Goal: Navigation & Orientation: Find specific page/section

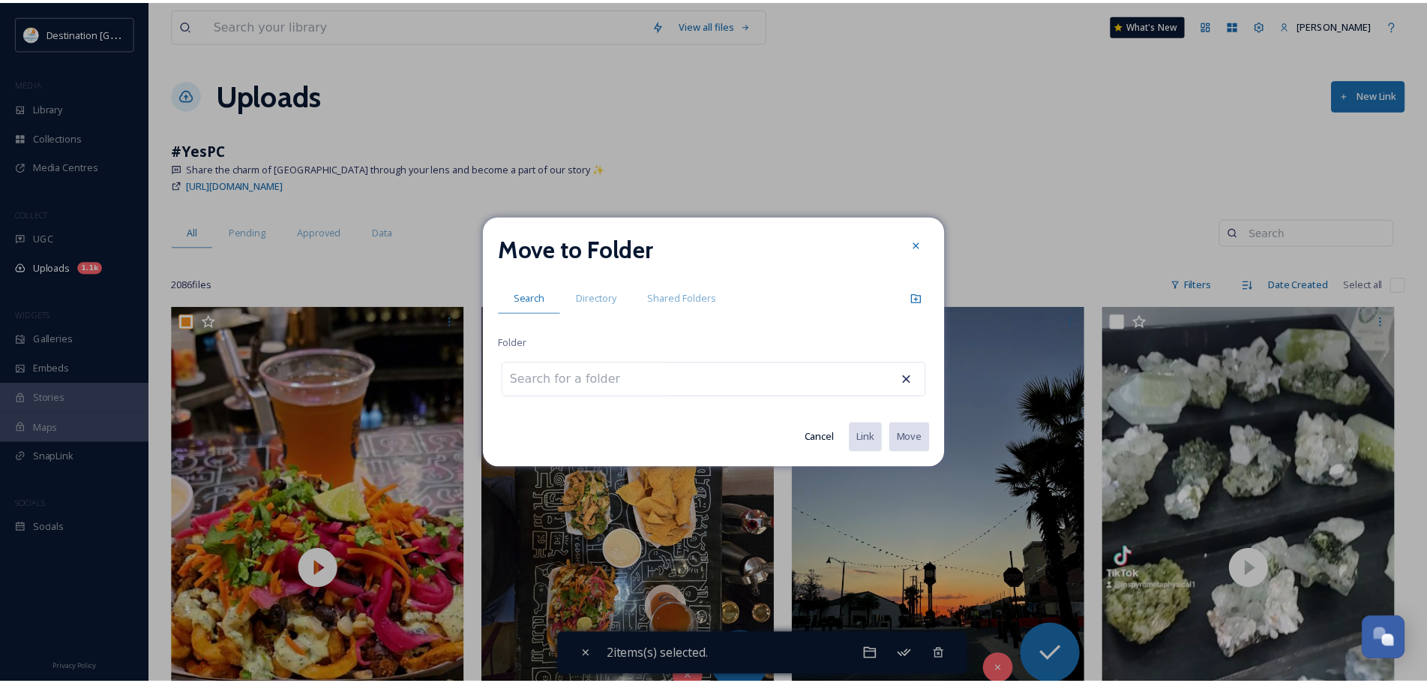
scroll to position [150, 0]
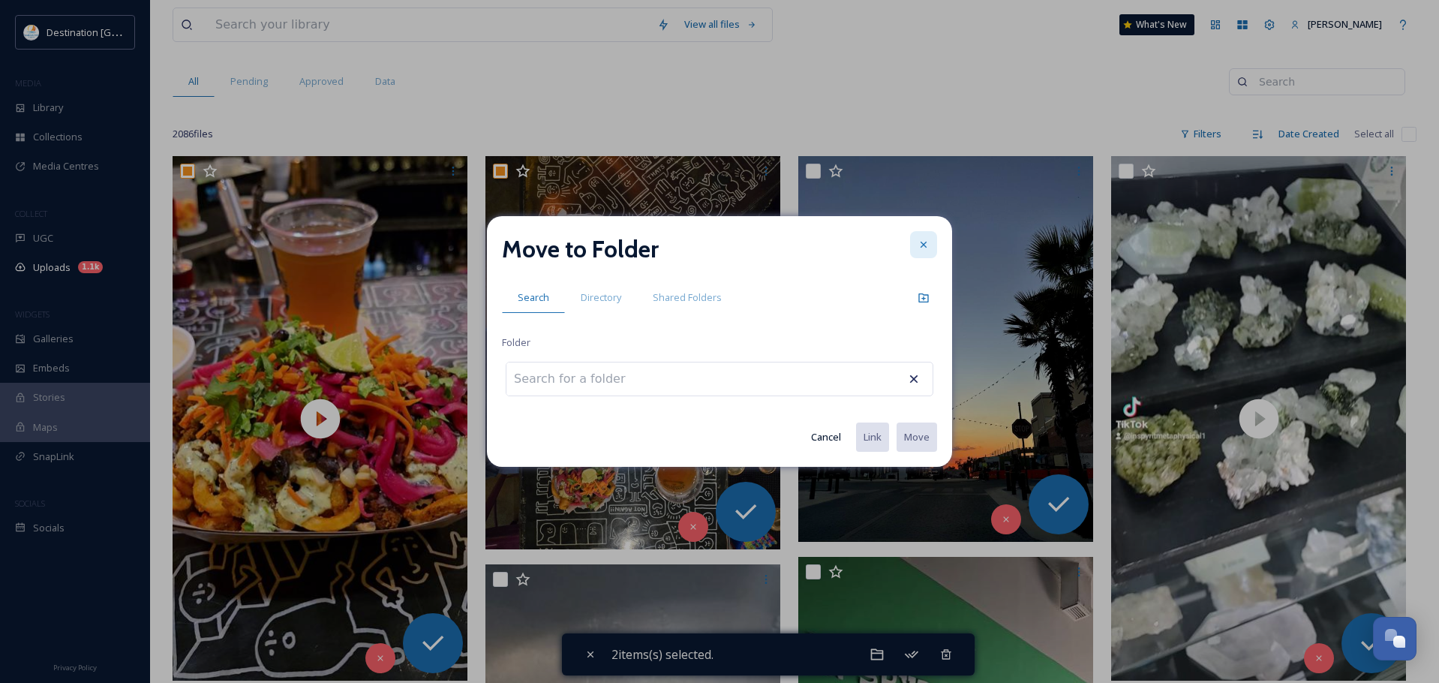
click at [914, 242] on div at bounding box center [923, 244] width 27 height 27
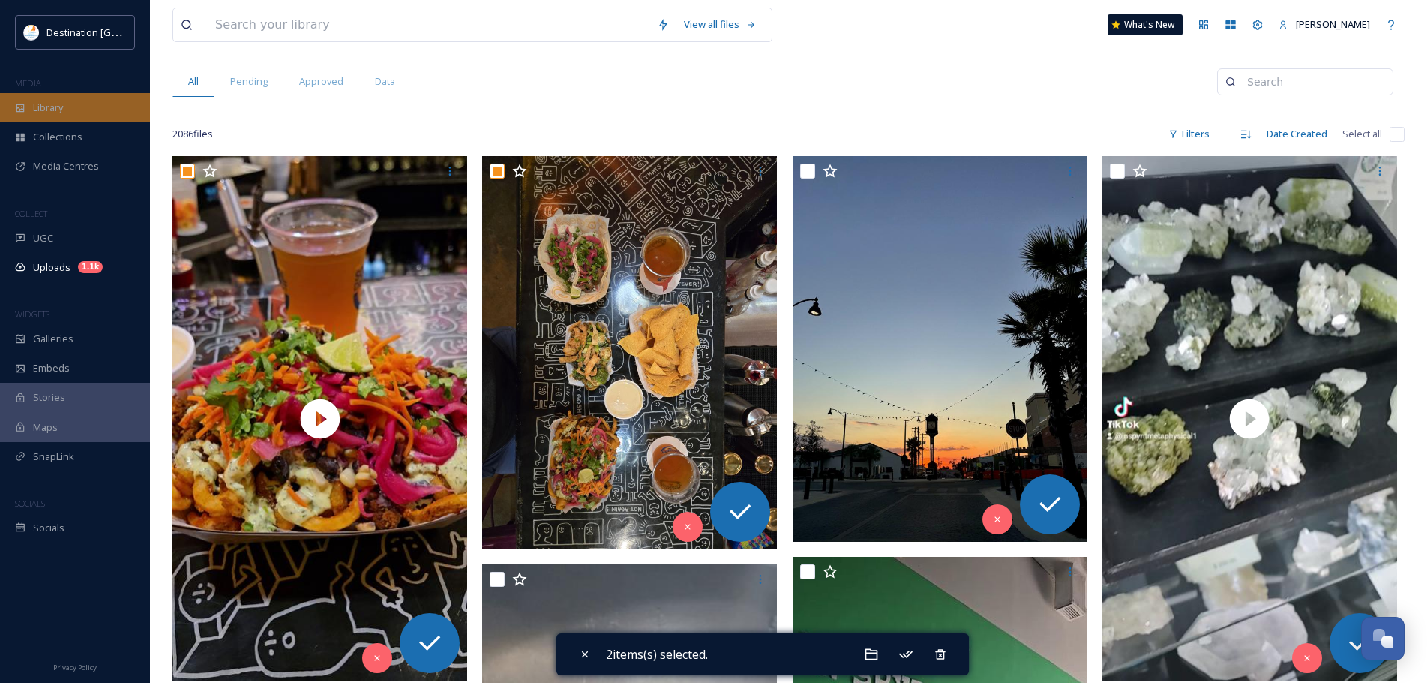
click at [77, 116] on div "Library" at bounding box center [75, 107] width 150 height 29
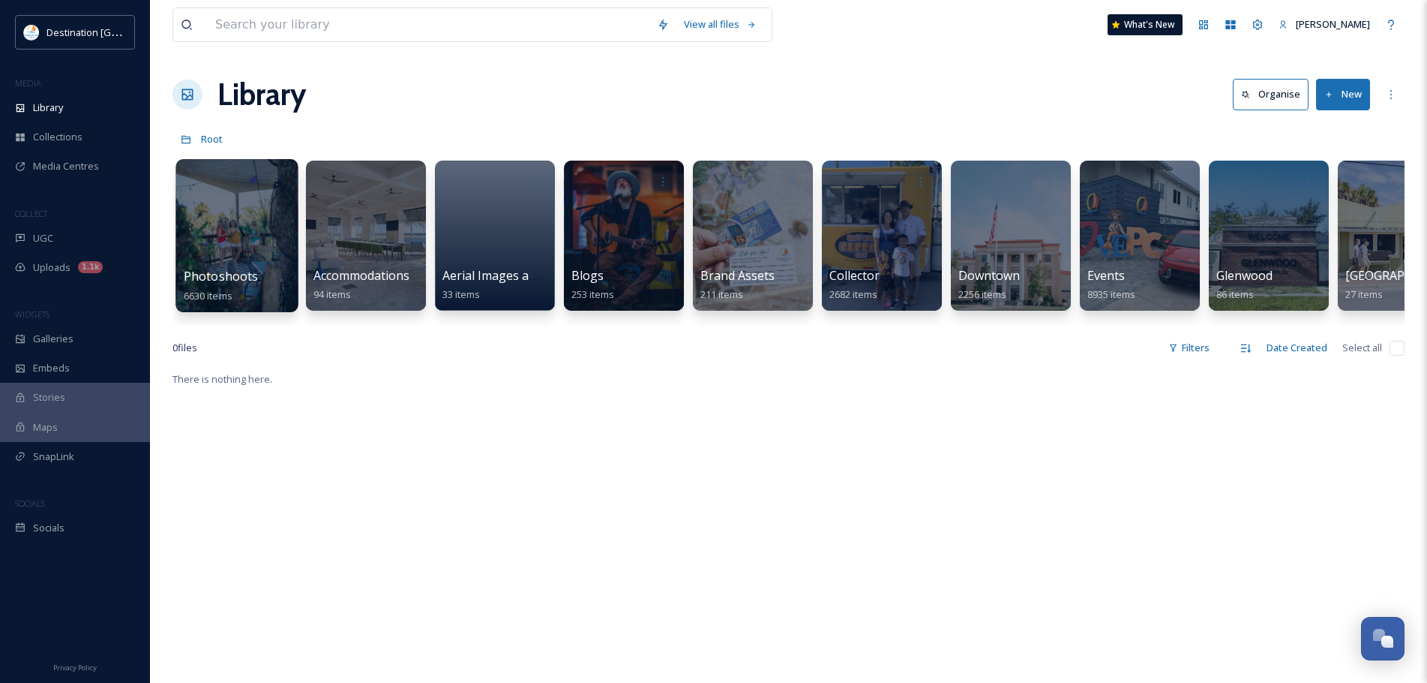
click at [290, 285] on div "Photoshoots 6630 items" at bounding box center [237, 286] width 107 height 38
click at [215, 203] on div at bounding box center [237, 235] width 122 height 153
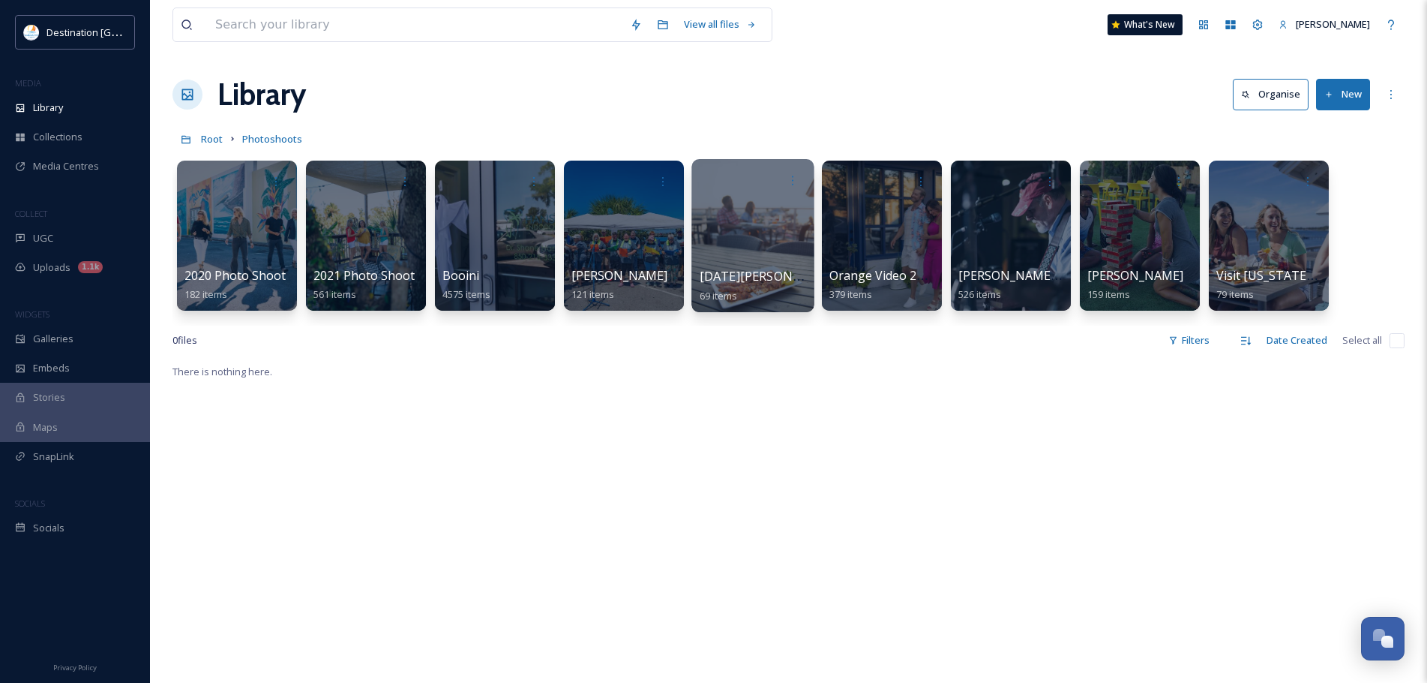
click at [709, 254] on div at bounding box center [753, 235] width 122 height 153
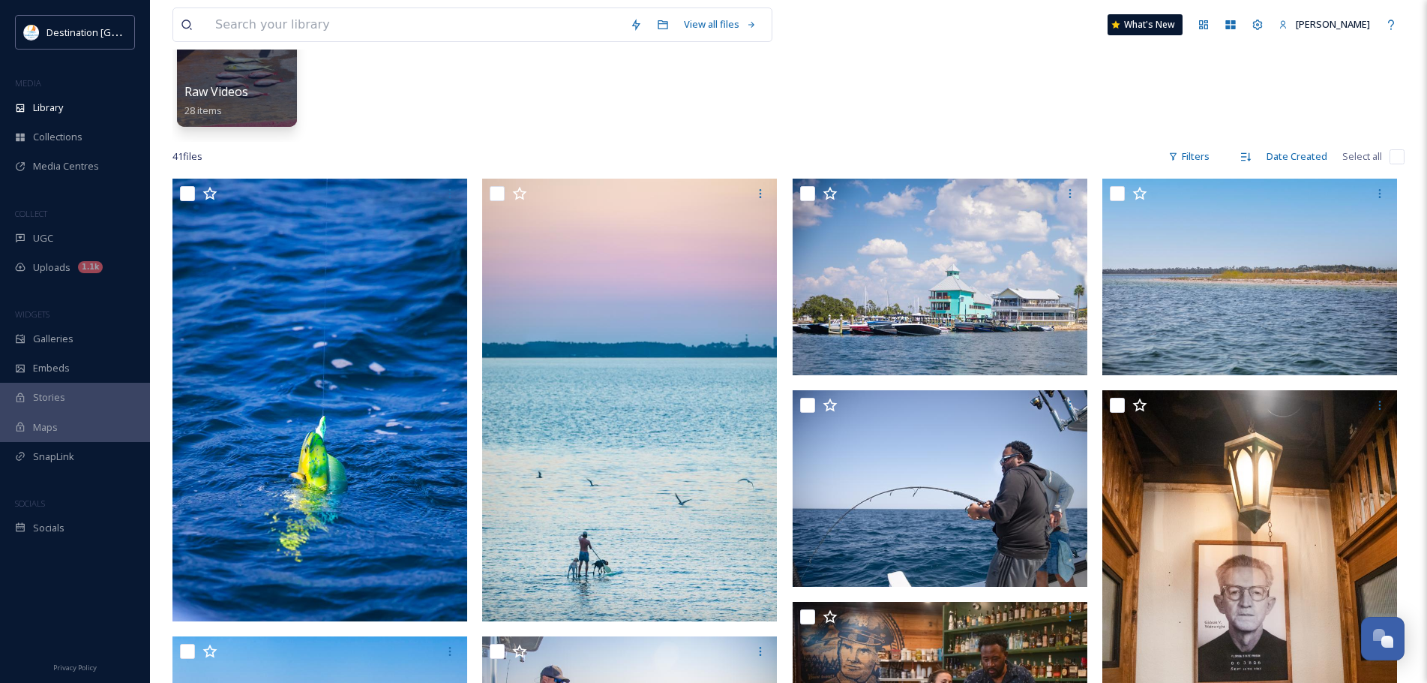
scroll to position [225, 0]
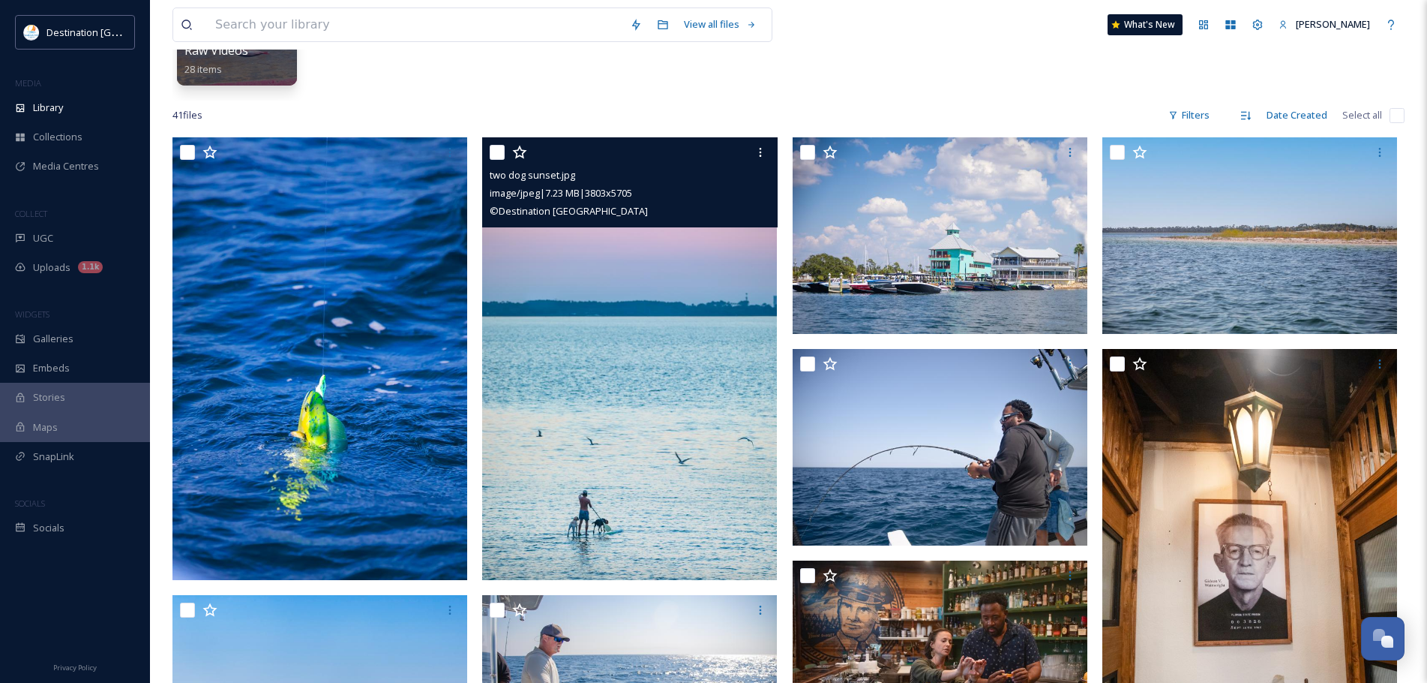
click at [651, 417] on img at bounding box center [629, 358] width 295 height 443
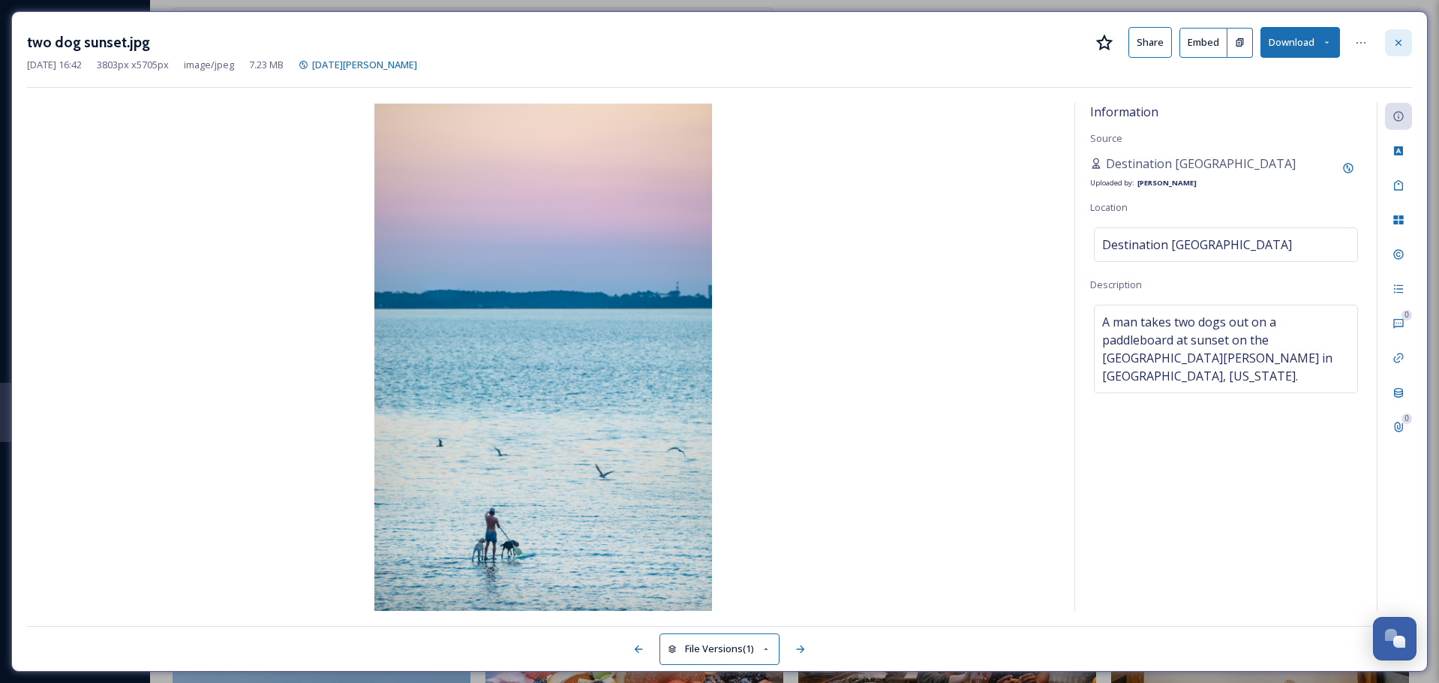
click at [1405, 44] on div at bounding box center [1398, 42] width 27 height 27
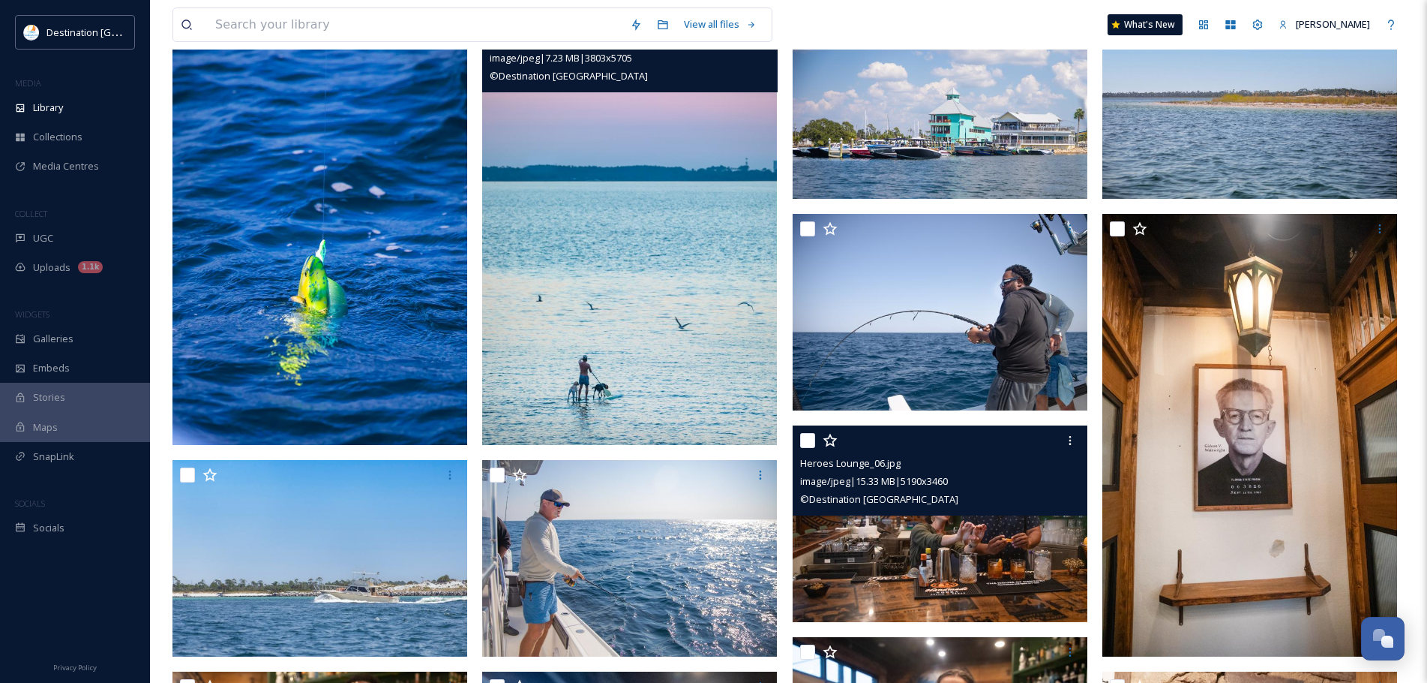
scroll to position [284, 0]
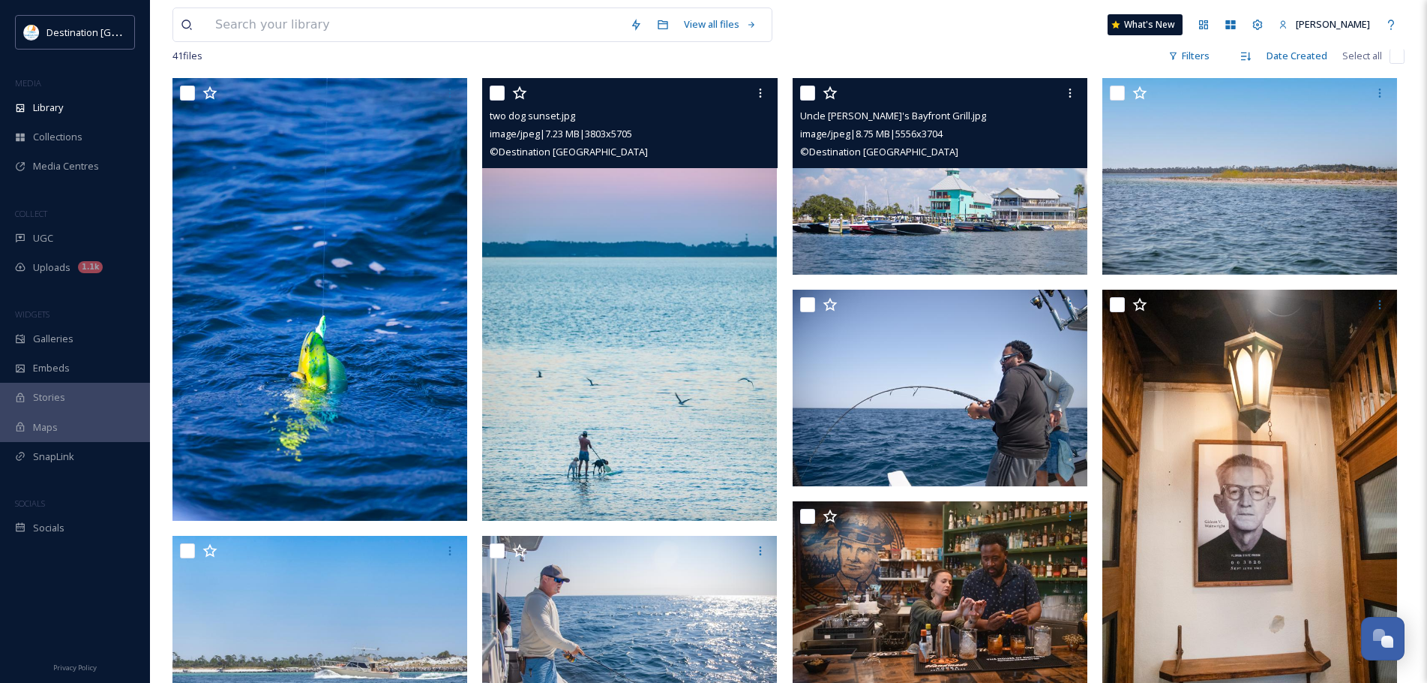
click at [992, 255] on img at bounding box center [940, 176] width 295 height 197
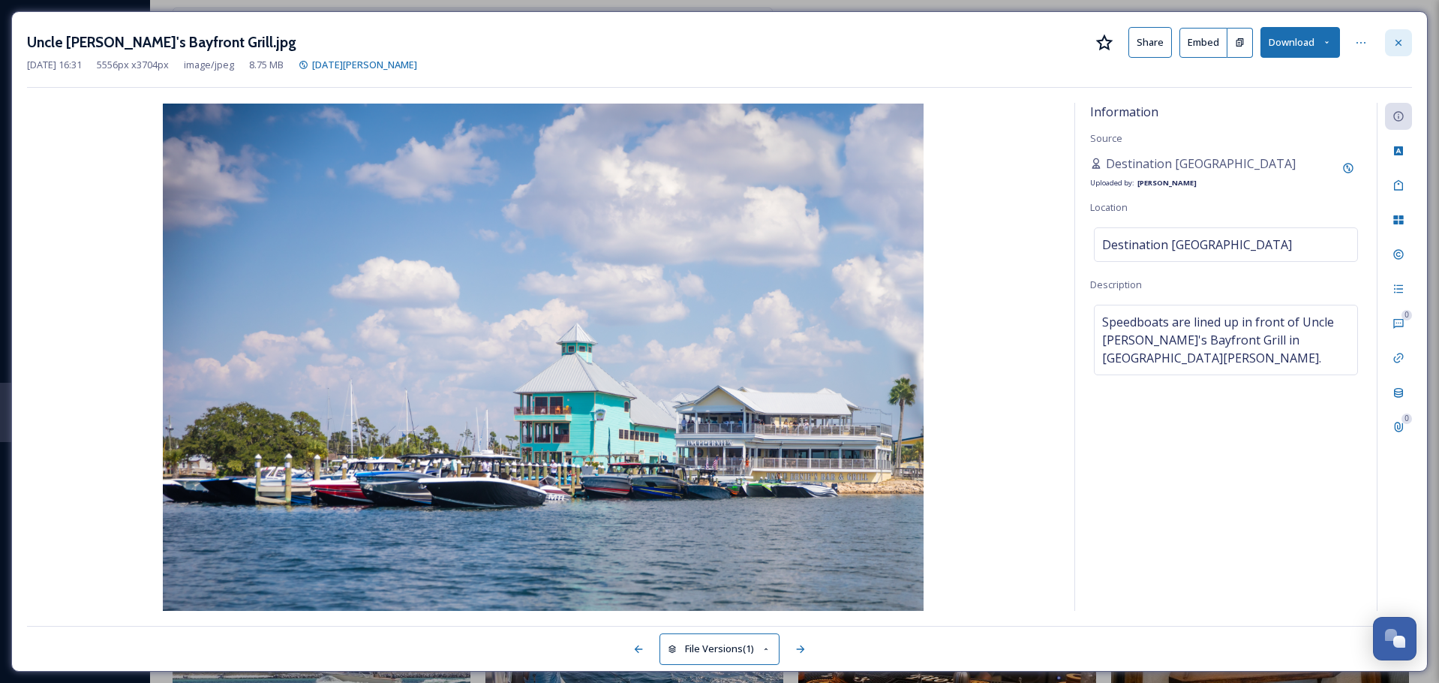
click at [1405, 45] on div at bounding box center [1398, 42] width 27 height 27
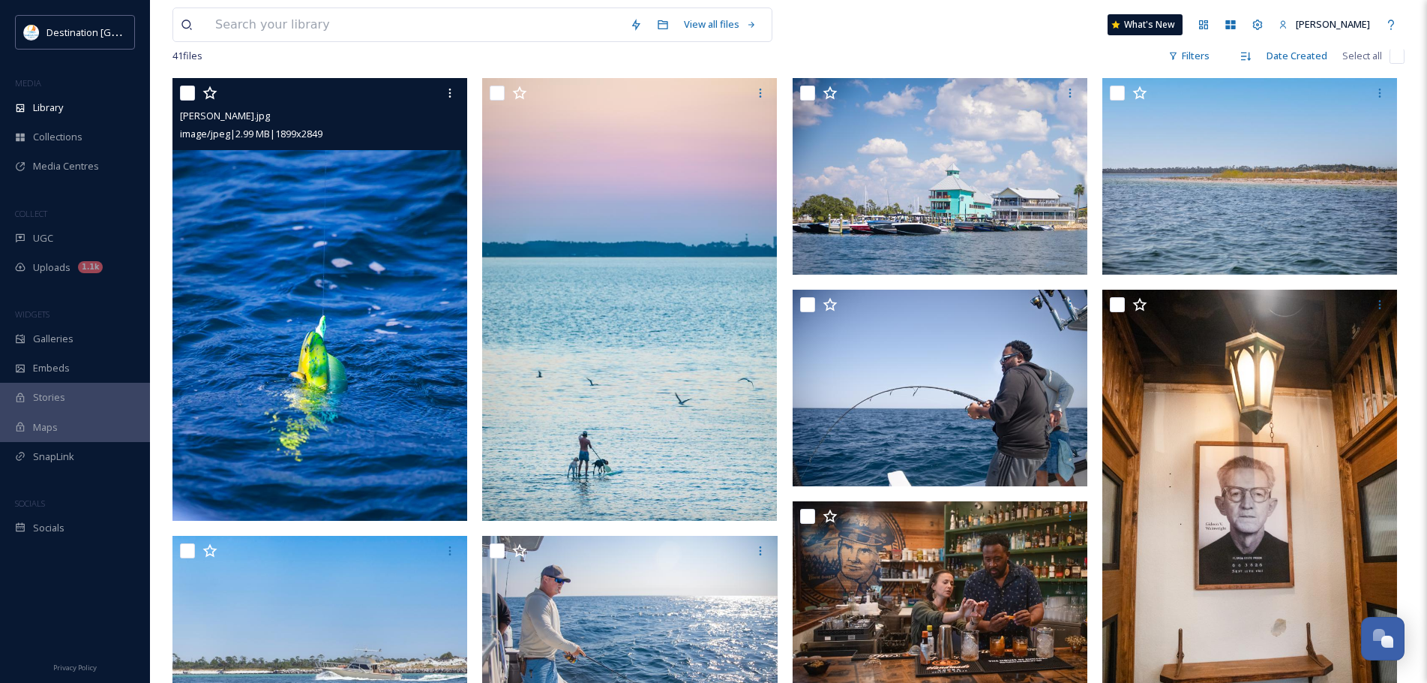
click at [377, 320] on img at bounding box center [320, 299] width 295 height 443
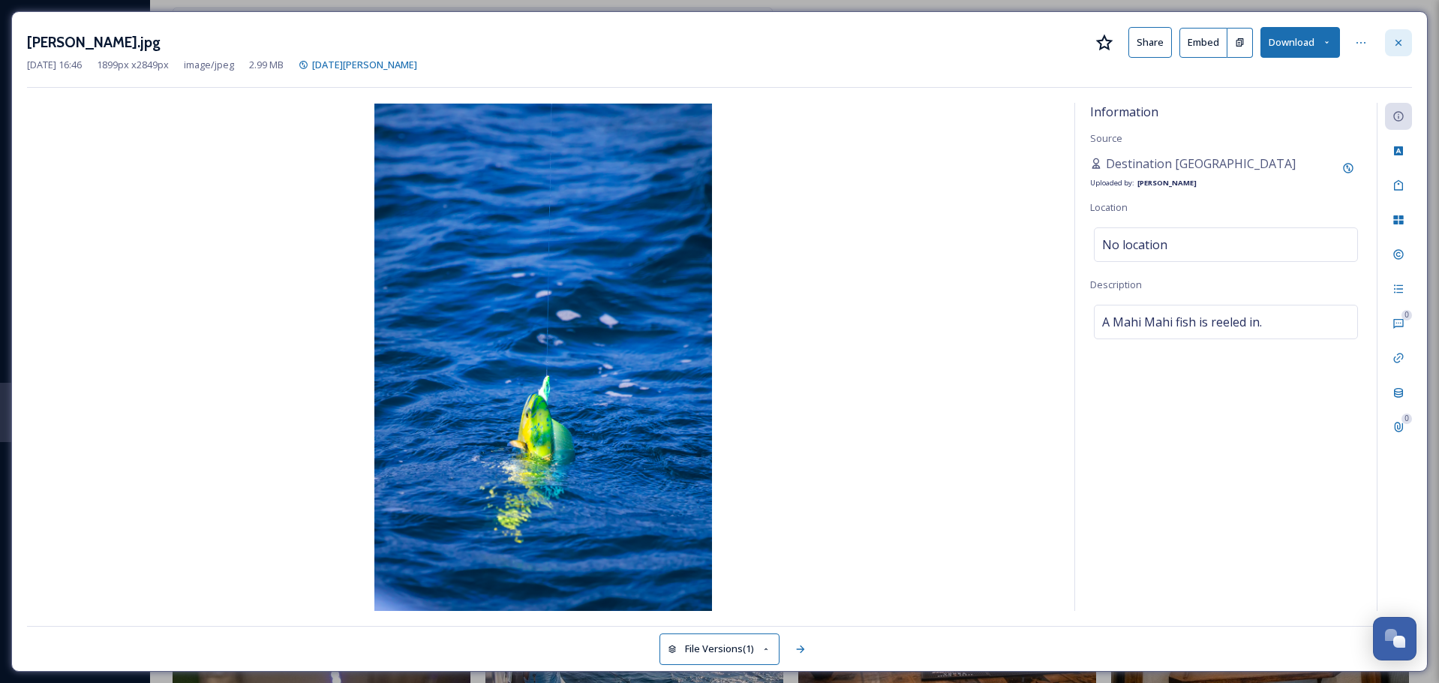
click at [1401, 39] on icon at bounding box center [1398, 43] width 12 height 12
